Goal: Task Accomplishment & Management: Use online tool/utility

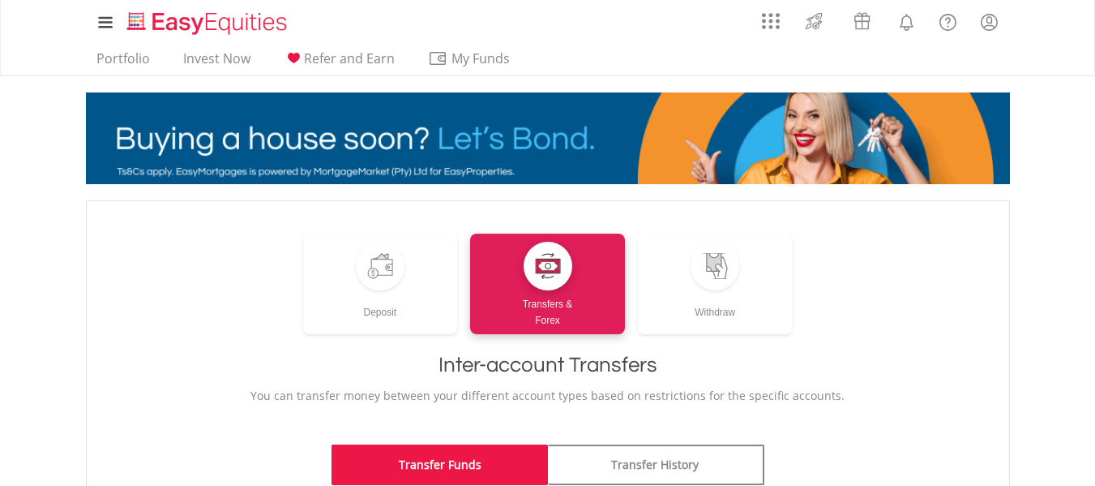
scroll to position [324, 0]
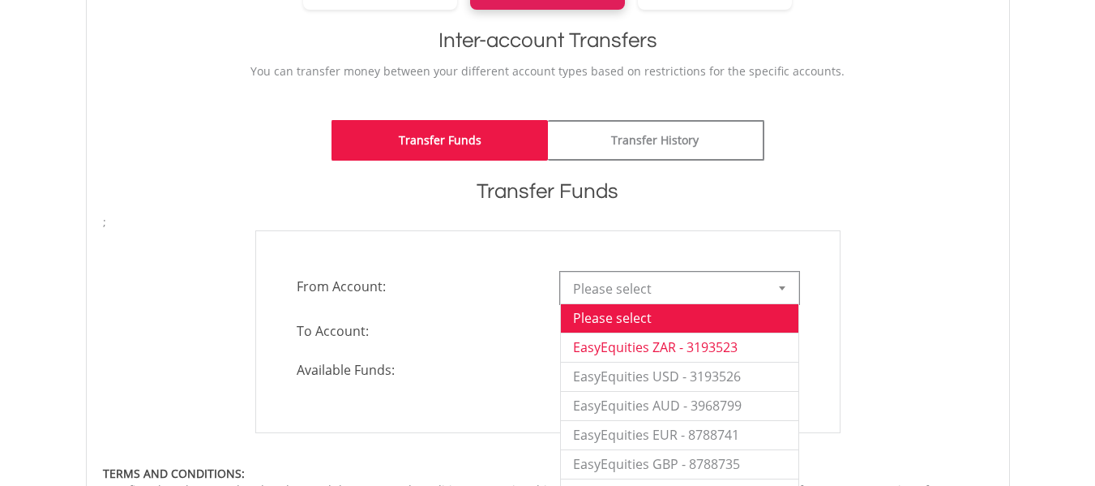
click at [699, 346] on li "EasyEquities ZAR - 3193523" at bounding box center [679, 346] width 237 height 29
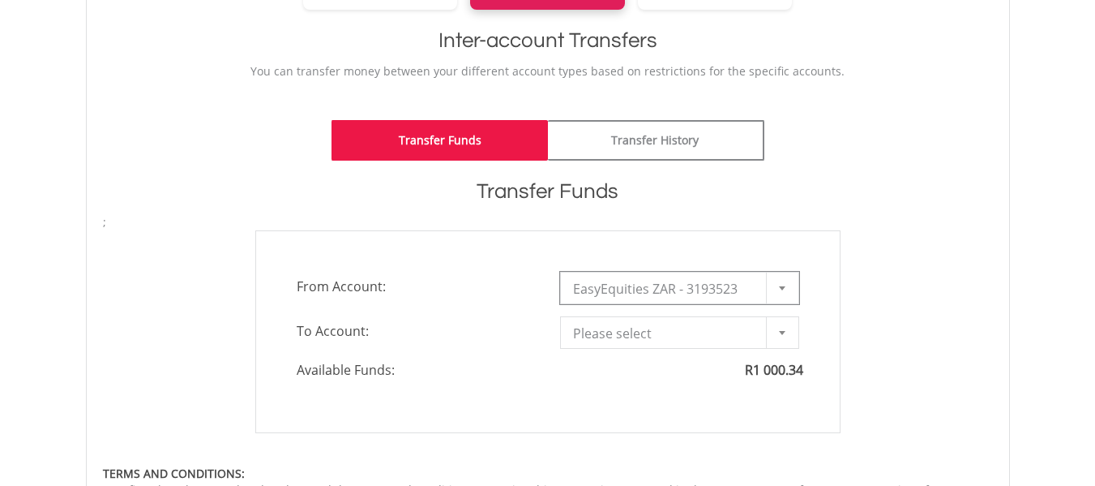
click at [693, 344] on span "Please select" at bounding box center [667, 333] width 189 height 32
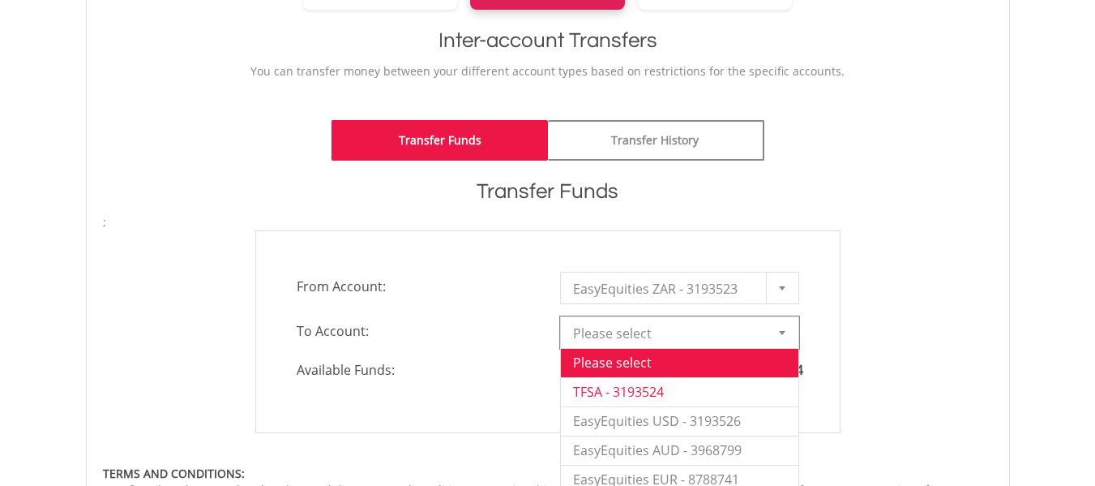
click at [676, 383] on li "TFSA - 3193524" at bounding box center [679, 391] width 237 height 29
type input "*"
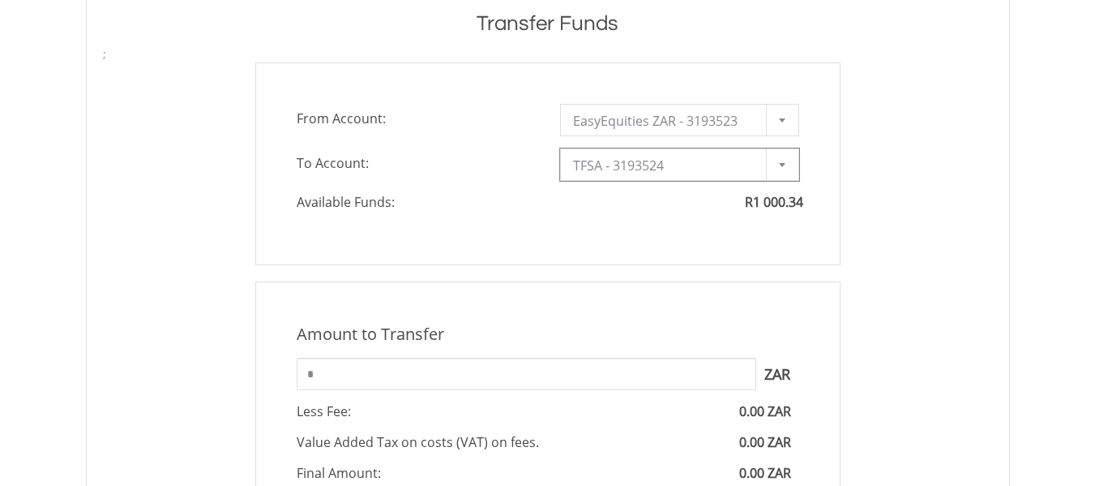
scroll to position [730, 0]
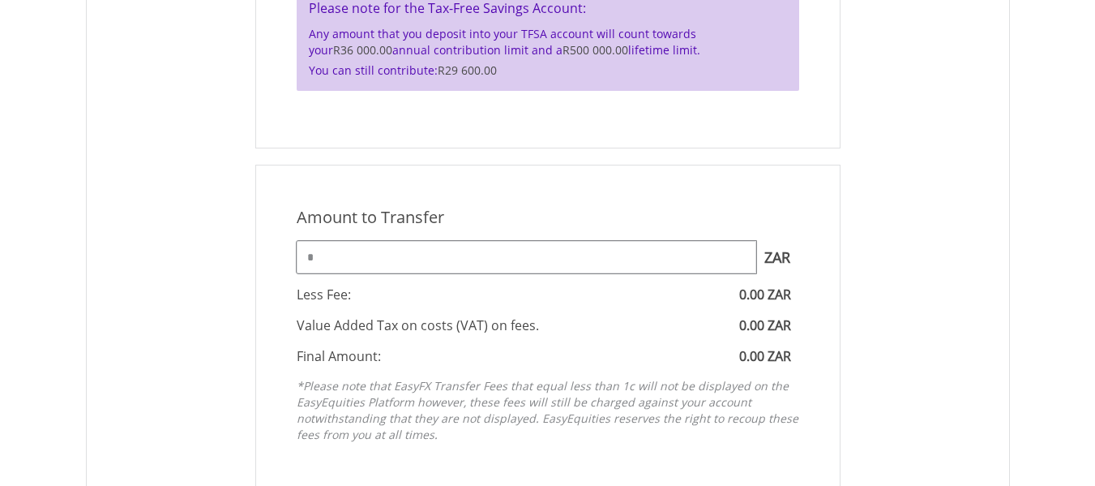
click at [564, 250] on input "*" at bounding box center [527, 257] width 460 height 32
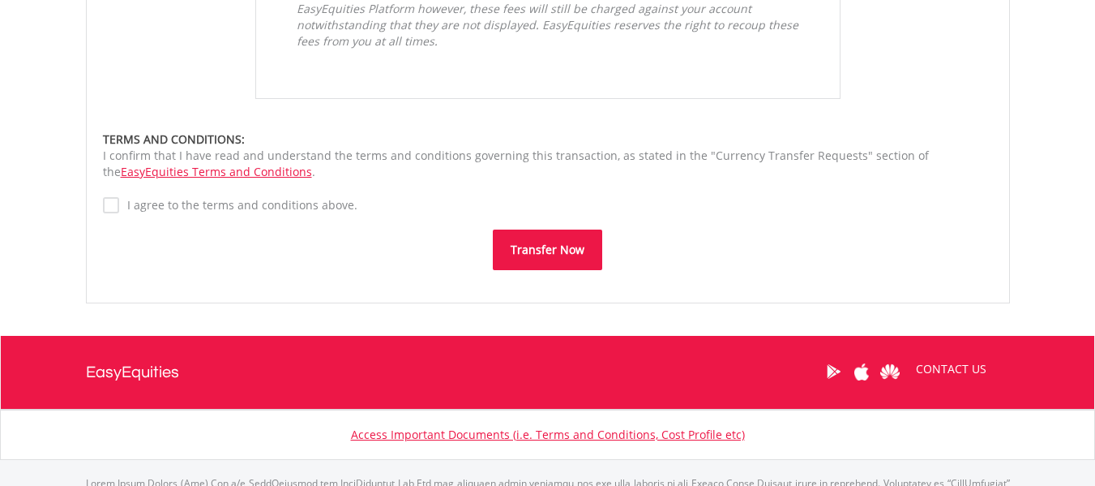
scroll to position [1135, 0]
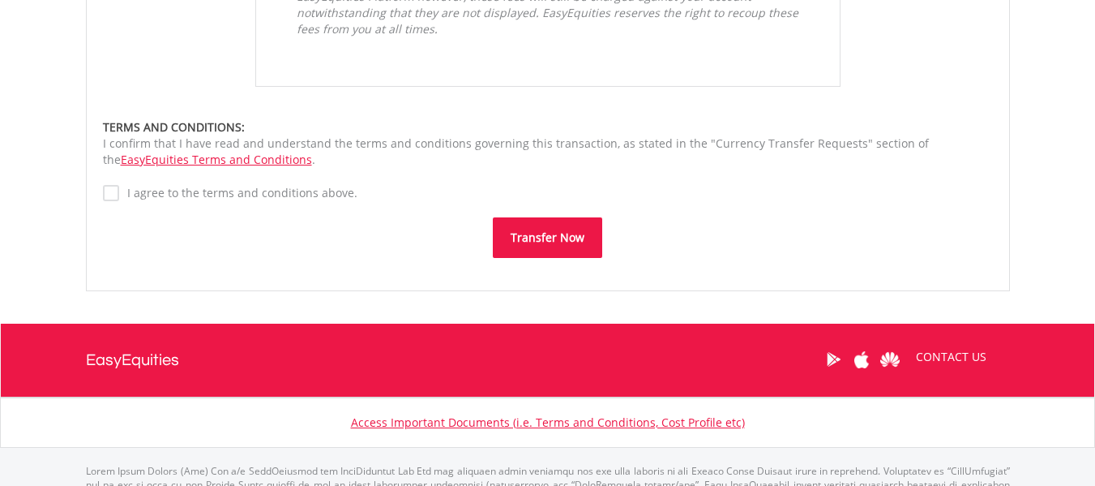
type input "****"
click at [530, 245] on button "Transfer Now" at bounding box center [547, 237] width 109 height 41
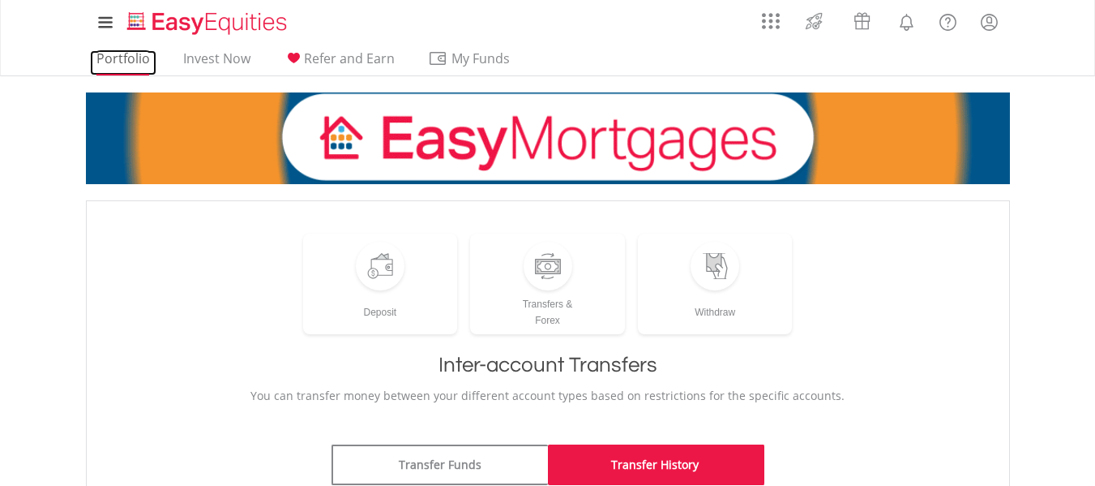
click at [102, 58] on link "Portfolio" at bounding box center [123, 62] width 66 height 25
